Goal: Task Accomplishment & Management: Manage account settings

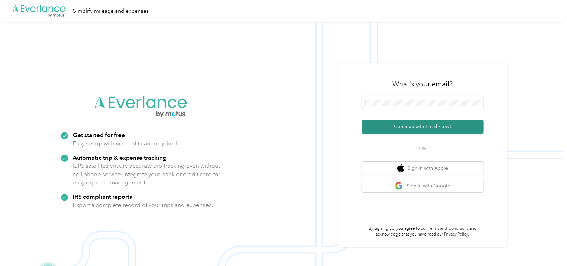
click at [392, 123] on button "Continue with Email / SSO" at bounding box center [423, 127] width 122 height 14
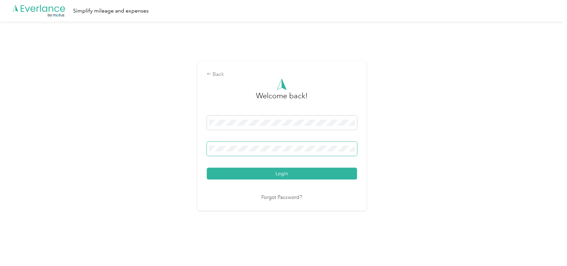
click at [207, 168] on button "Login" at bounding box center [282, 174] width 150 height 12
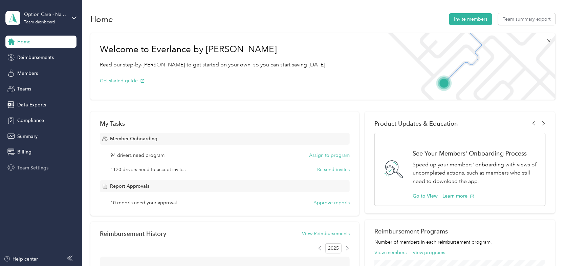
click at [28, 166] on span "Team Settings" at bounding box center [32, 167] width 31 height 7
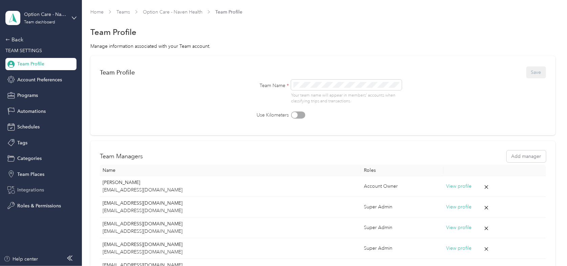
click at [29, 188] on span "Integrations" at bounding box center [30, 189] width 27 height 7
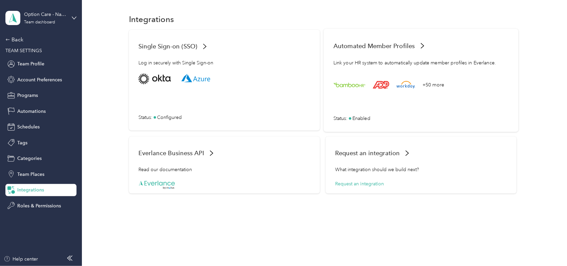
click at [379, 46] on span "Automated Member Profiles" at bounding box center [375, 45] width 82 height 7
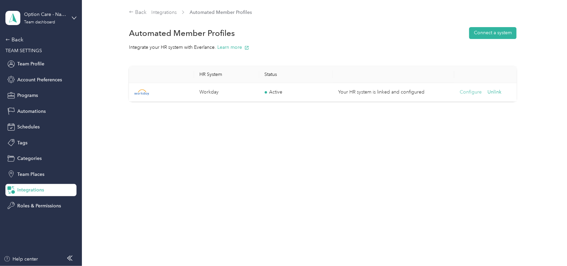
click at [469, 91] on button "Configure" at bounding box center [471, 91] width 22 height 7
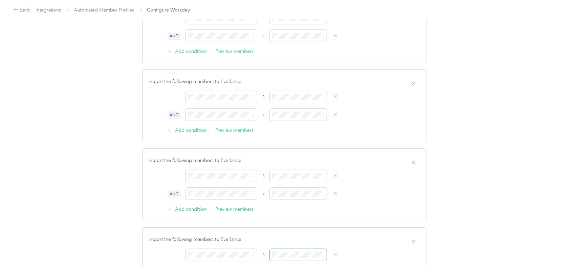
scroll to position [203, 0]
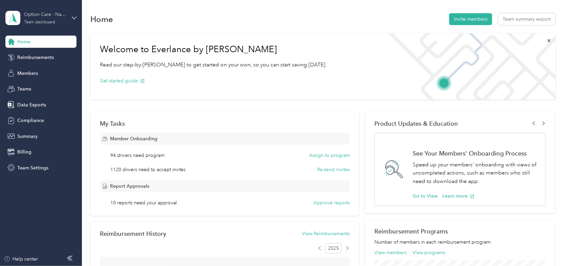
click at [46, 21] on div "Team dashboard" at bounding box center [39, 22] width 31 height 4
click at [15, 89] on div "You’re signed in as favr+atignino@everlance.com Team dashboard Personal dashboa…" at bounding box center [76, 61] width 143 height 69
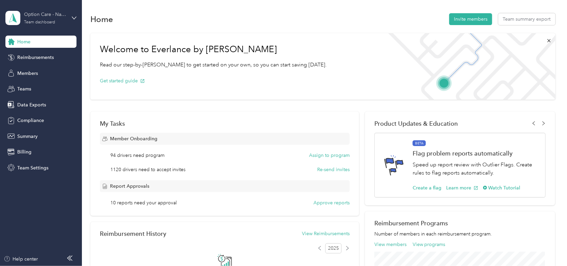
click at [60, 16] on div "Option Care - Naven Health" at bounding box center [45, 14] width 42 height 7
click at [27, 86] on div "Log out" at bounding box center [25, 86] width 26 height 7
